Goal: Information Seeking & Learning: Learn about a topic

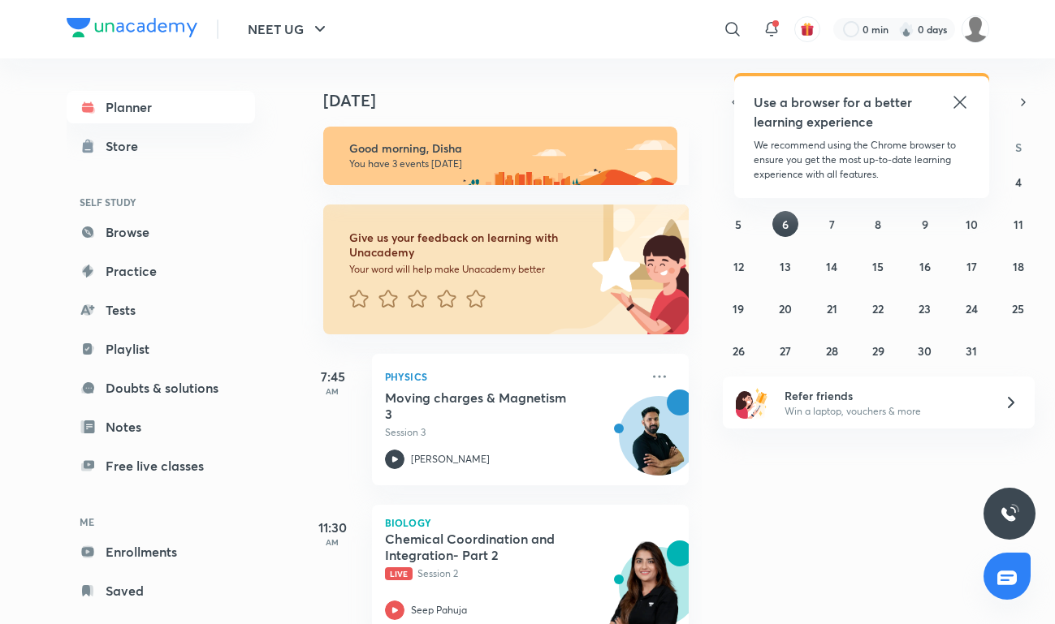
click at [956, 104] on icon at bounding box center [959, 102] width 12 height 12
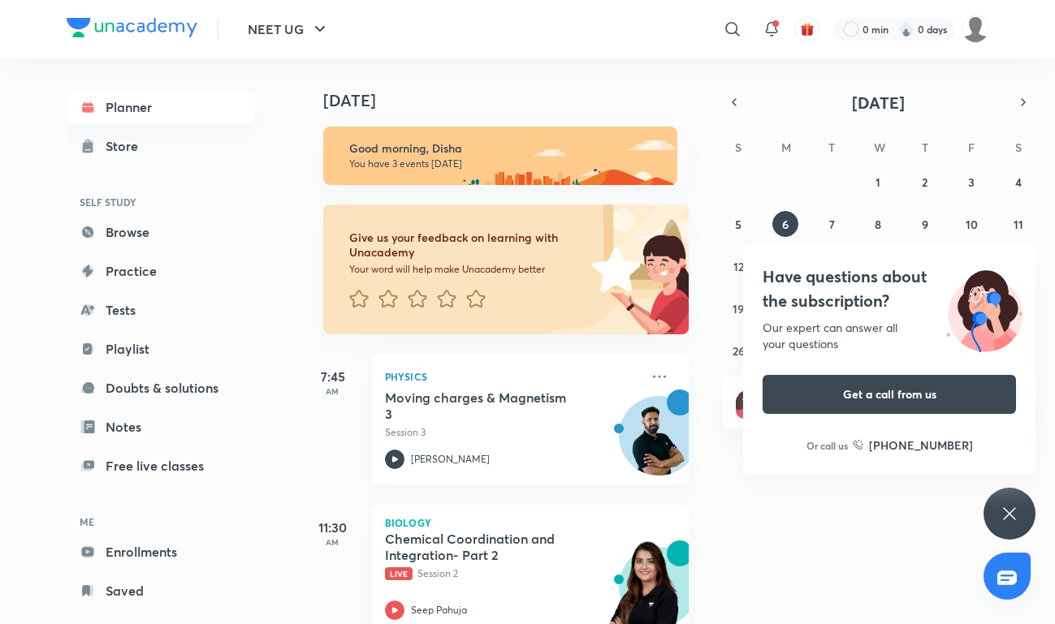
click at [998, 523] on div "Have questions about the subscription? Our expert can answer all your questions…" at bounding box center [1009, 514] width 52 height 52
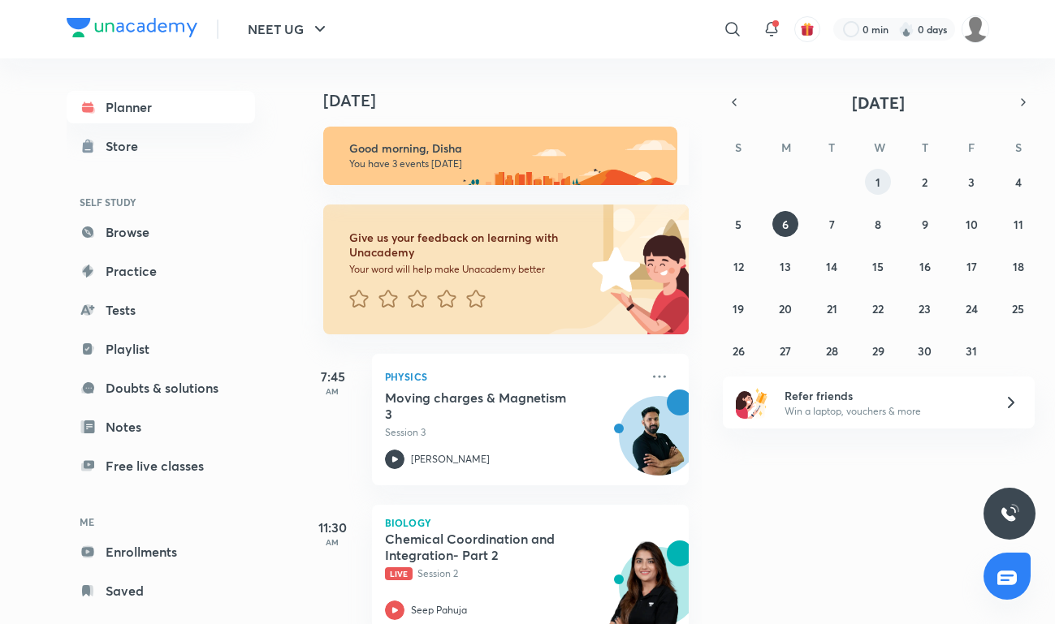
click at [877, 186] on abbr "1" at bounding box center [877, 182] width 5 height 15
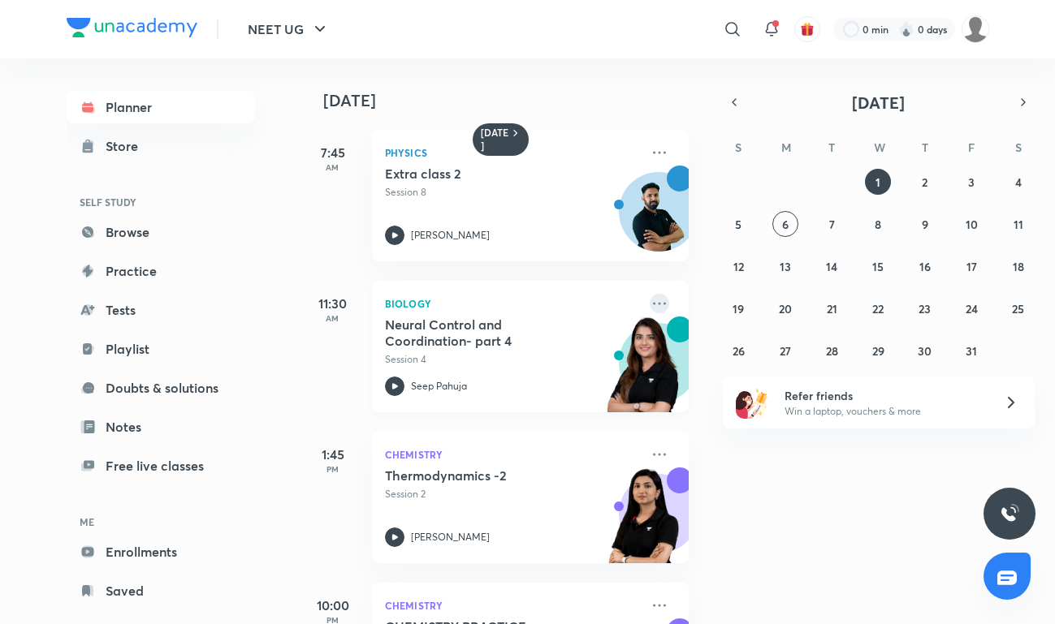
click at [664, 308] on icon at bounding box center [658, 303] width 19 height 19
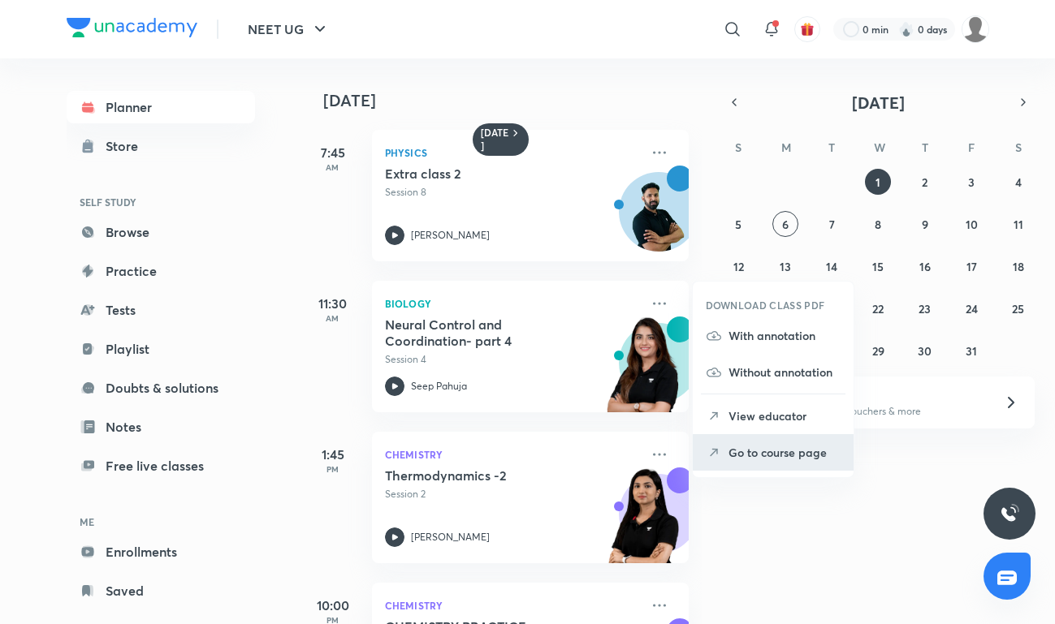
click at [743, 450] on p "Go to course page" at bounding box center [784, 452] width 112 height 17
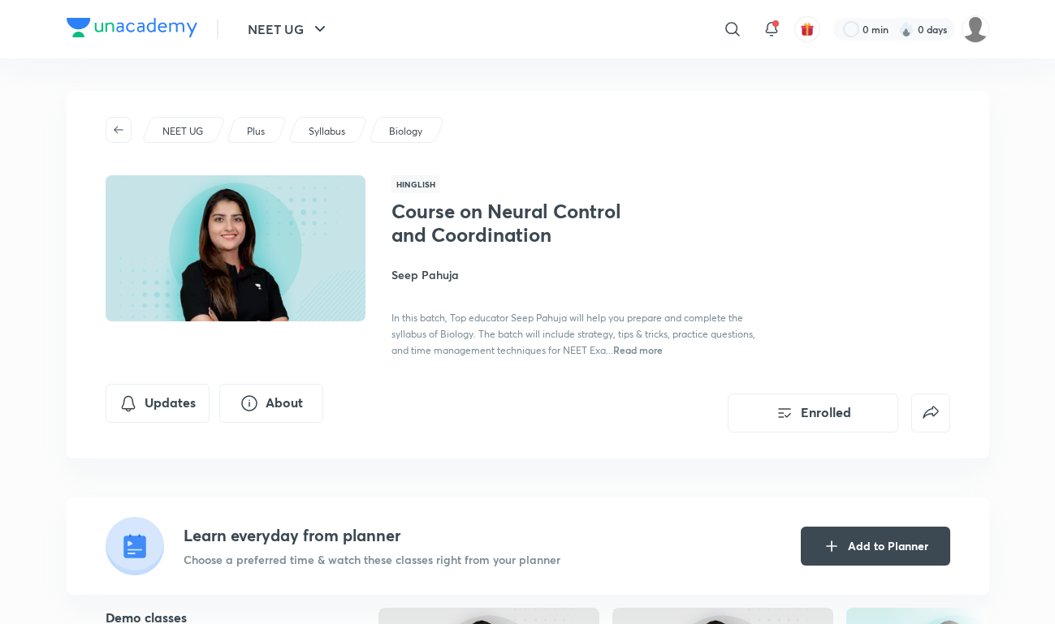
click at [182, 32] on img at bounding box center [132, 27] width 131 height 19
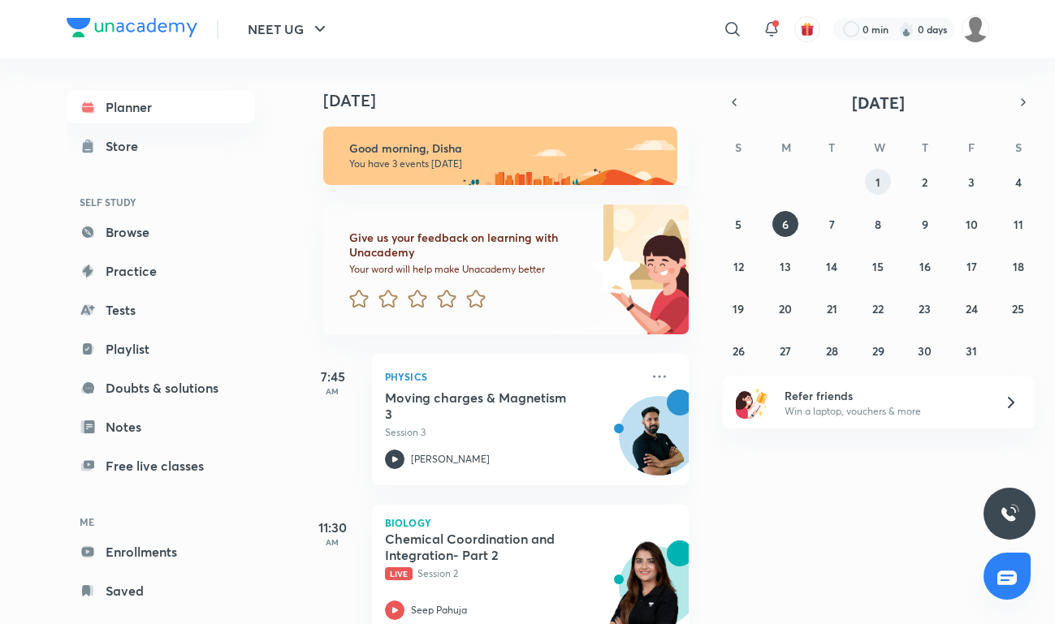
click at [877, 179] on abbr "1" at bounding box center [877, 182] width 5 height 15
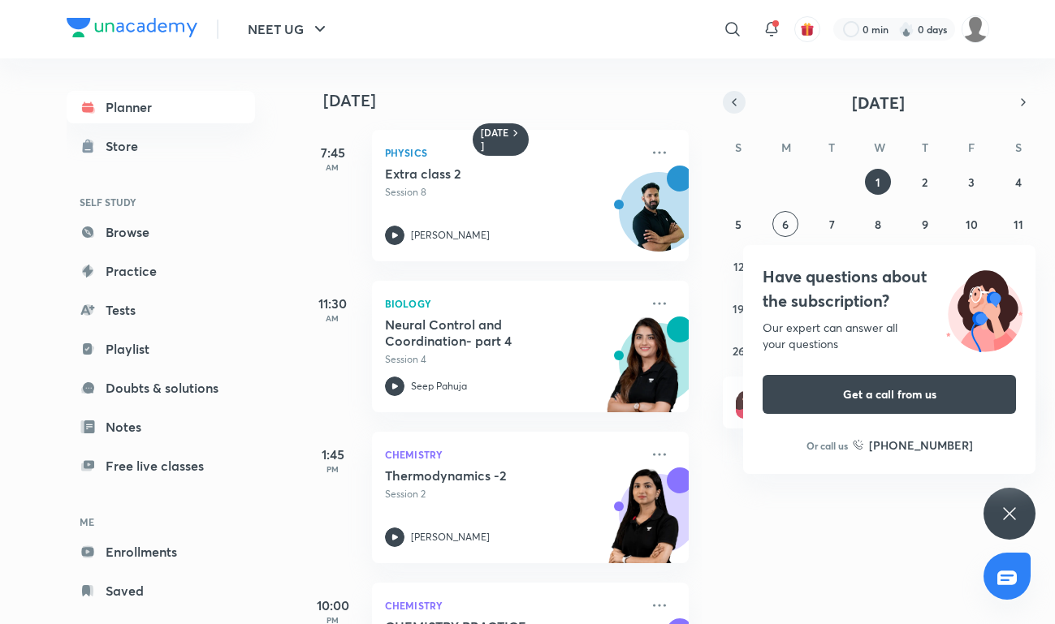
click at [734, 104] on icon "button" at bounding box center [733, 102] width 3 height 6
click at [1005, 508] on icon at bounding box center [1008, 513] width 19 height 19
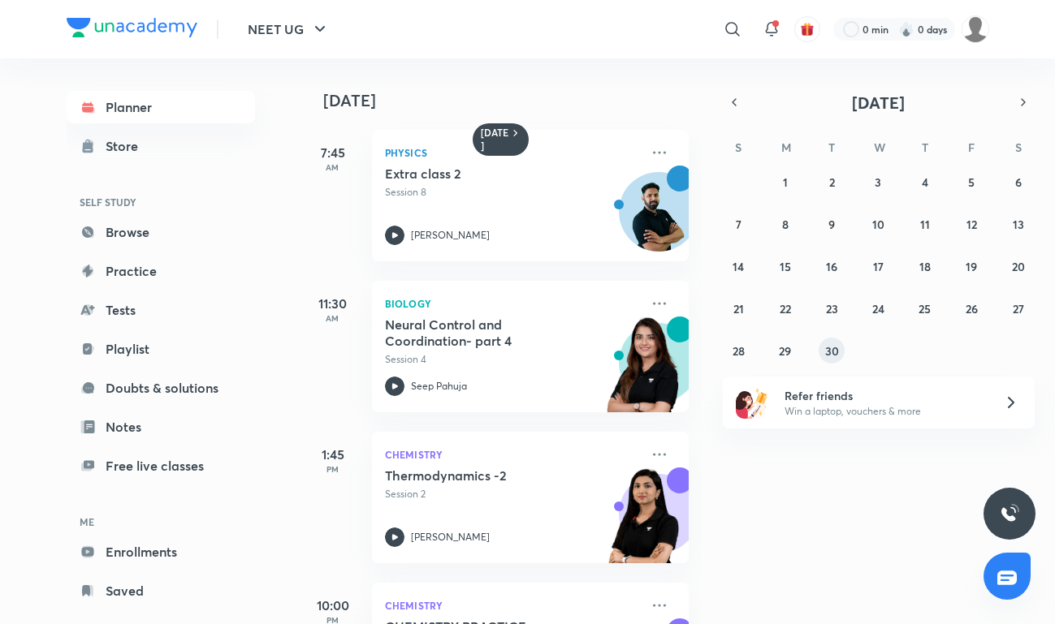
click at [830, 347] on abbr "30" at bounding box center [832, 350] width 14 height 15
click at [541, 359] on p "Session 3" at bounding box center [512, 359] width 255 height 15
